Goal: Transaction & Acquisition: Download file/media

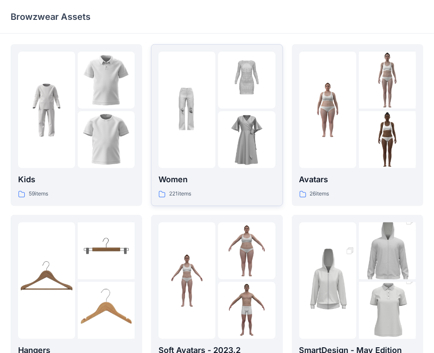
click at [197, 136] on img at bounding box center [187, 110] width 57 height 57
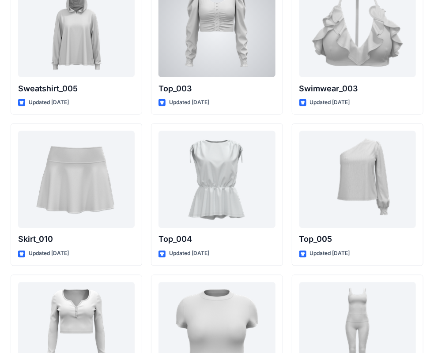
scroll to position [4467, 0]
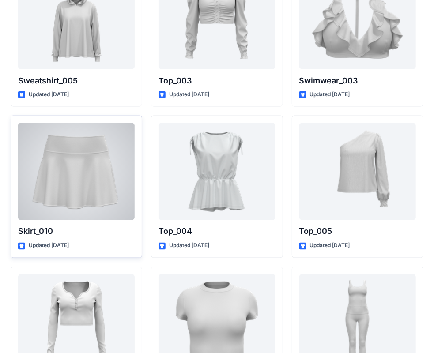
click at [107, 170] on div at bounding box center [76, 171] width 117 height 97
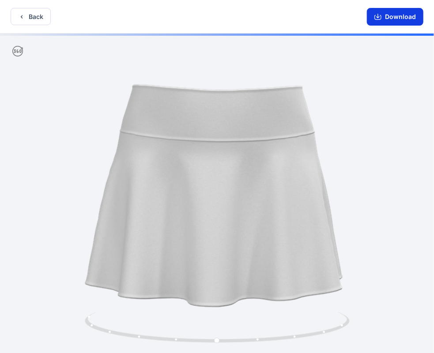
click at [399, 17] on button "Download" at bounding box center [395, 17] width 57 height 18
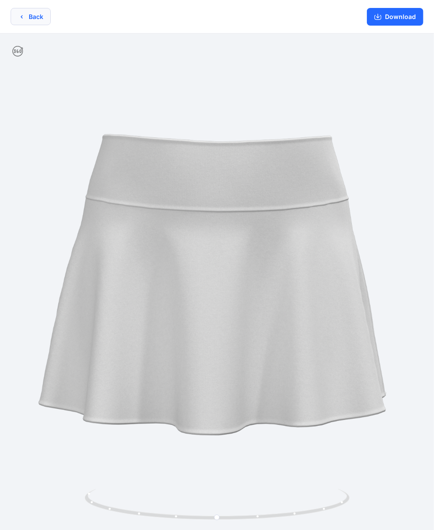
click at [26, 19] on button "Back" at bounding box center [31, 16] width 40 height 17
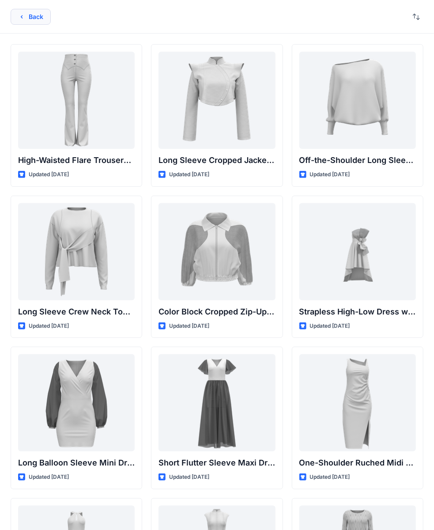
click at [31, 14] on button "Back" at bounding box center [31, 17] width 40 height 16
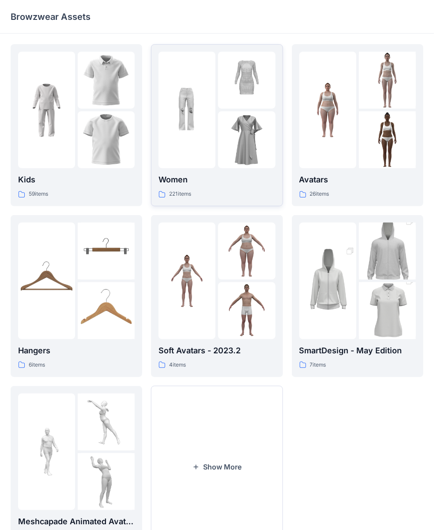
click at [254, 133] on img at bounding box center [246, 139] width 57 height 57
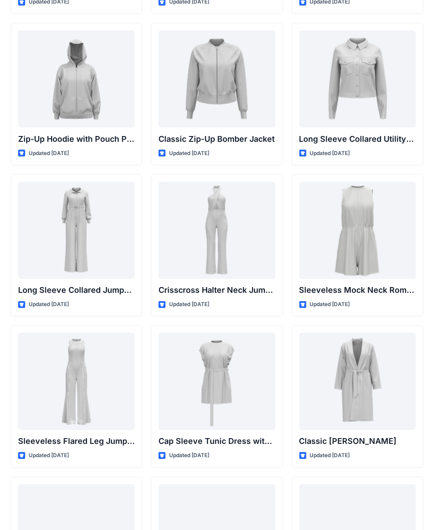
scroll to position [1671, 0]
